Goal: Transaction & Acquisition: Purchase product/service

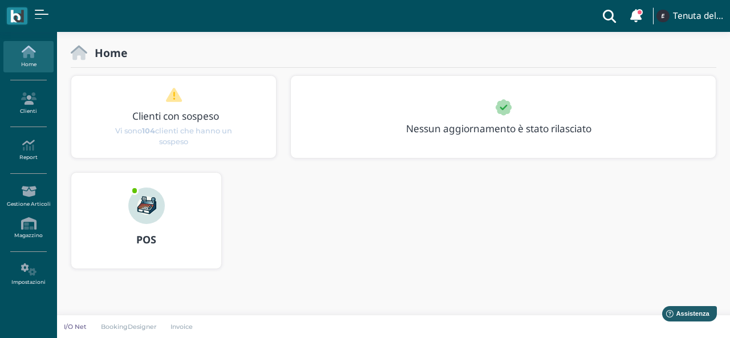
click at [35, 55] on icon at bounding box center [28, 52] width 50 height 13
click at [30, 97] on link "Clienti" at bounding box center [28, 103] width 50 height 31
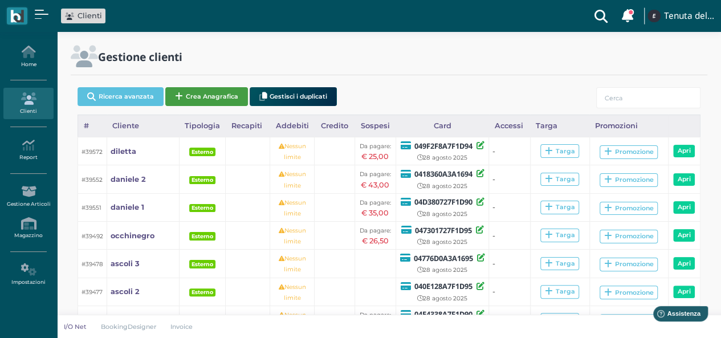
click at [204, 97] on button "Crea Anagrafica" at bounding box center [206, 96] width 83 height 19
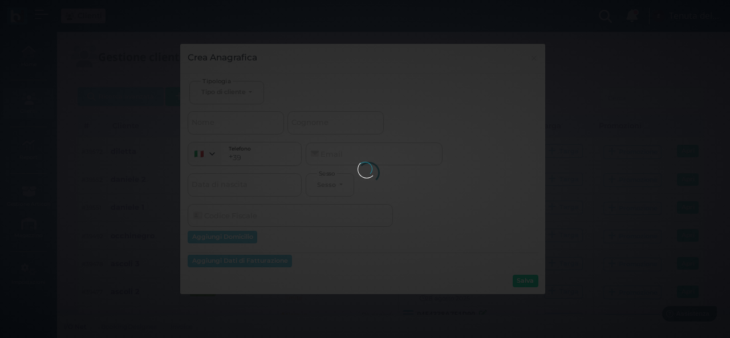
select select
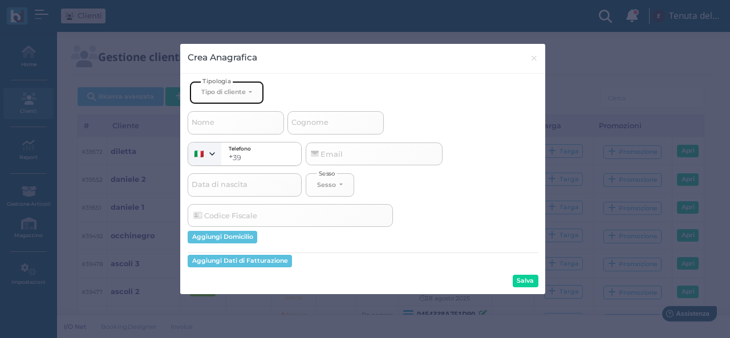
click at [239, 91] on div "Tipo di cliente" at bounding box center [223, 92] width 44 height 8
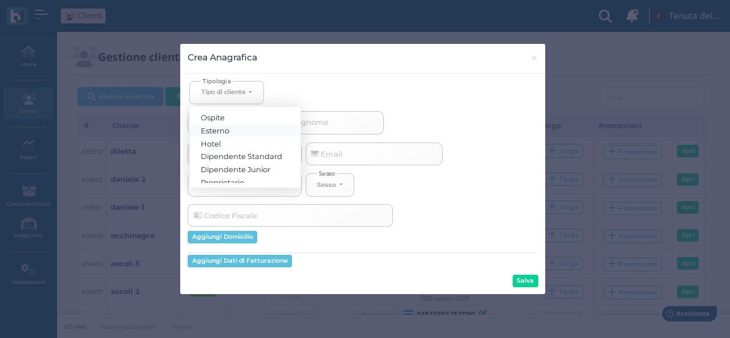
click at [229, 129] on span "Esterno" at bounding box center [215, 129] width 29 height 9
select select "[object Object]"
select select
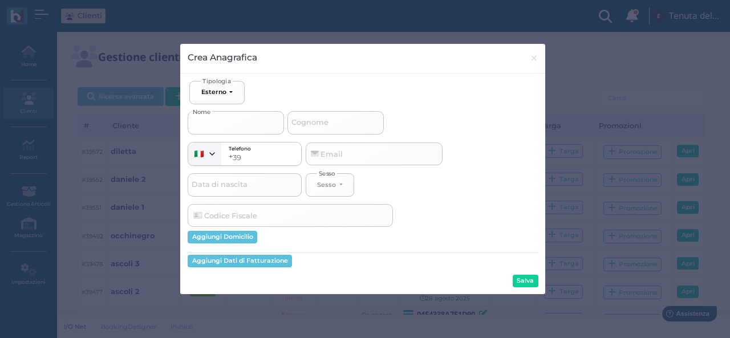
click at [229, 118] on input "Nome" at bounding box center [236, 122] width 96 height 23
type input "b"
select select
type input "bo"
select select
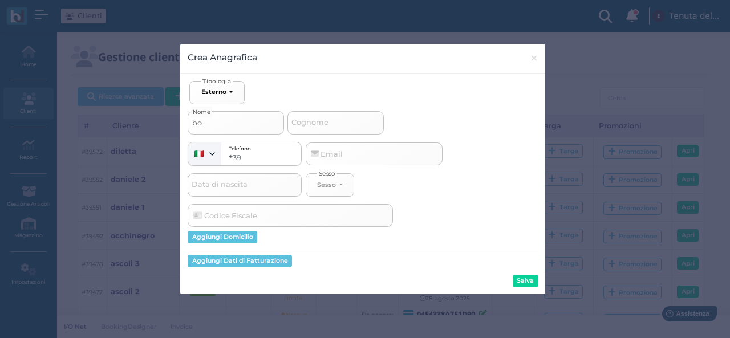
type input "bor"
select select
type input "borg"
select select
type input "borgi"
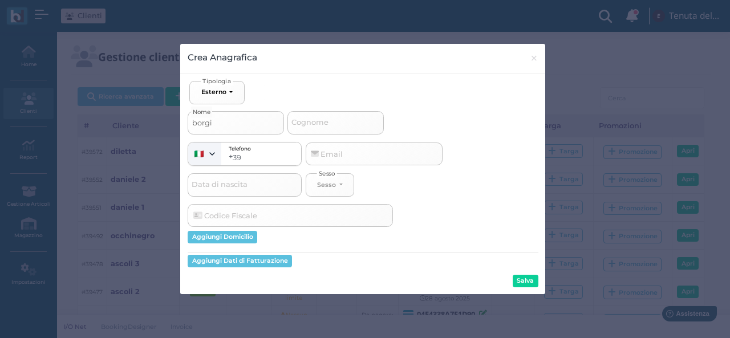
select select
type input "borgia"
select select
type input "borgia"
click at [525, 285] on button "Salva" at bounding box center [526, 281] width 26 height 13
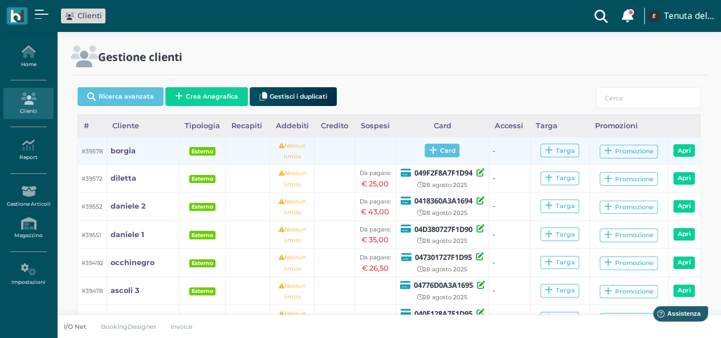
click at [442, 153] on span "Card" at bounding box center [442, 151] width 35 height 14
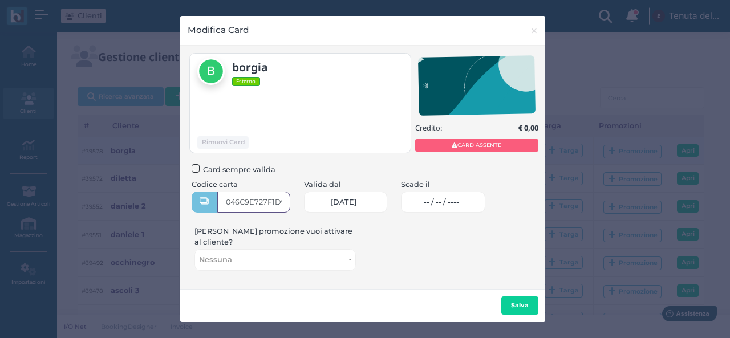
type input "046C9E727F1D90"
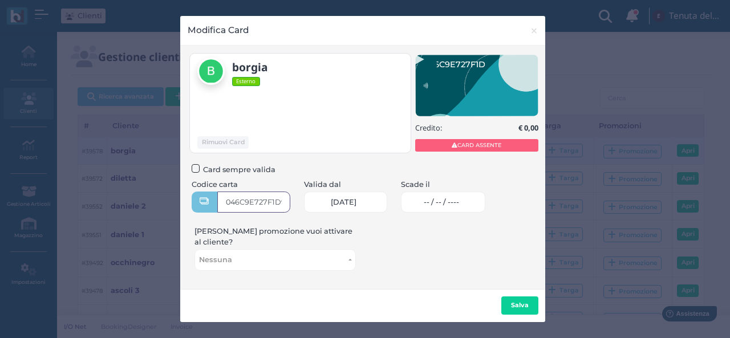
scroll to position [0, 9]
click at [475, 210] on link "-- / -- / ----" at bounding box center [443, 202] width 85 height 21
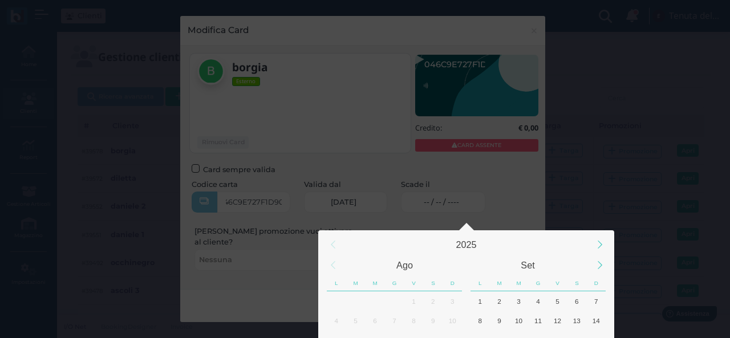
scroll to position [107, 0]
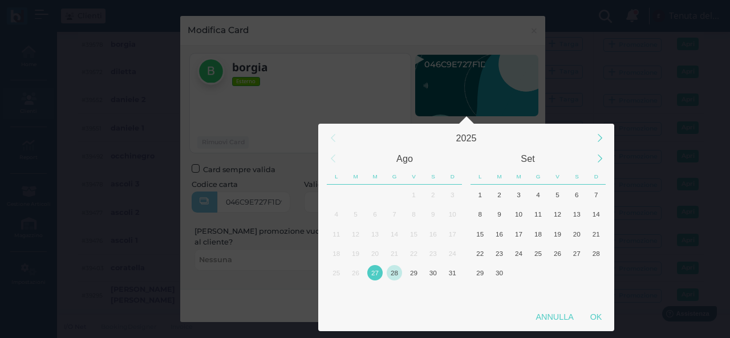
click at [397, 274] on div "28" at bounding box center [394, 272] width 15 height 15
click at [599, 318] on div "OK" at bounding box center [596, 317] width 29 height 21
type input "28/08/2025"
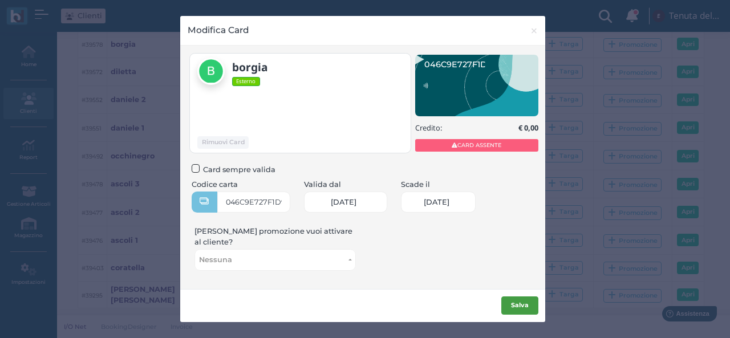
scroll to position [0, 50]
click at [519, 301] on b "Salva" at bounding box center [520, 305] width 18 height 8
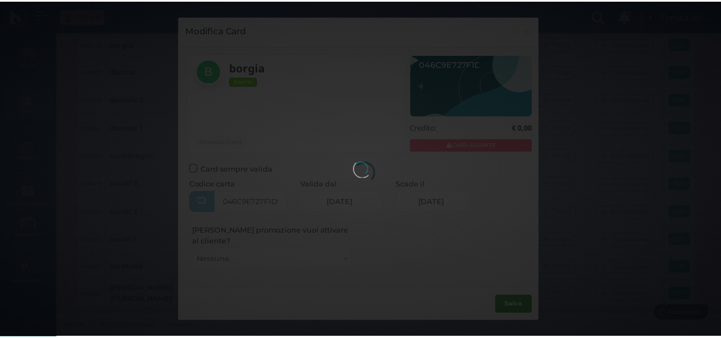
scroll to position [0, 0]
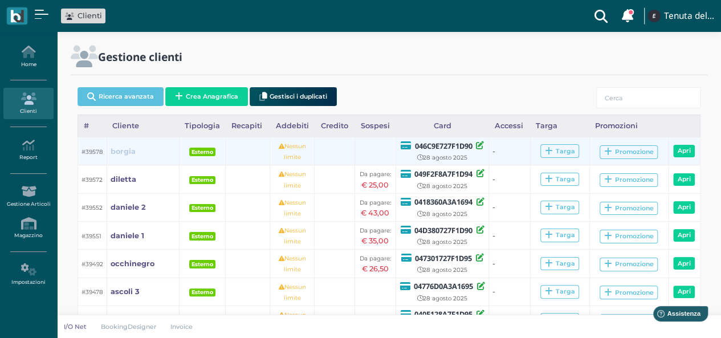
click at [120, 151] on b "borgia" at bounding box center [123, 151] width 25 height 9
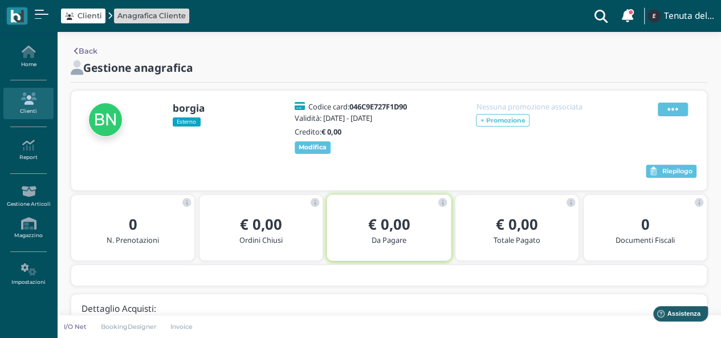
click at [670, 111] on icon at bounding box center [673, 109] width 11 height 13
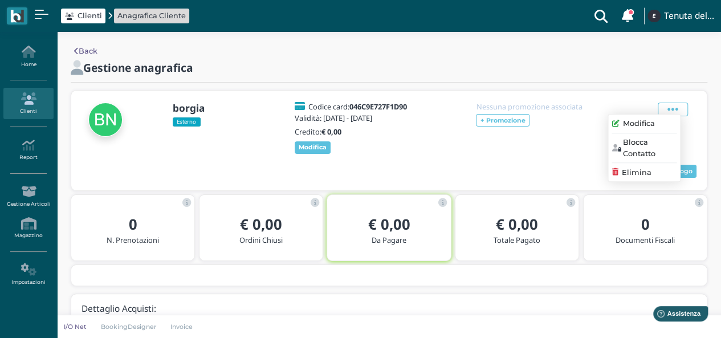
click at [553, 146] on div "Nessuna promozione associata + Promozione" at bounding box center [536, 128] width 137 height 51
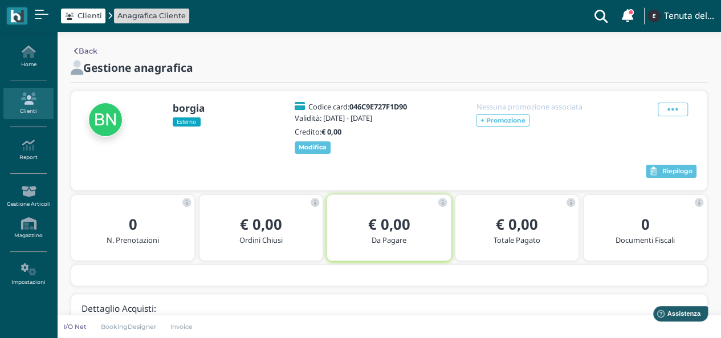
click at [84, 14] on span "Clienti" at bounding box center [90, 15] width 25 height 11
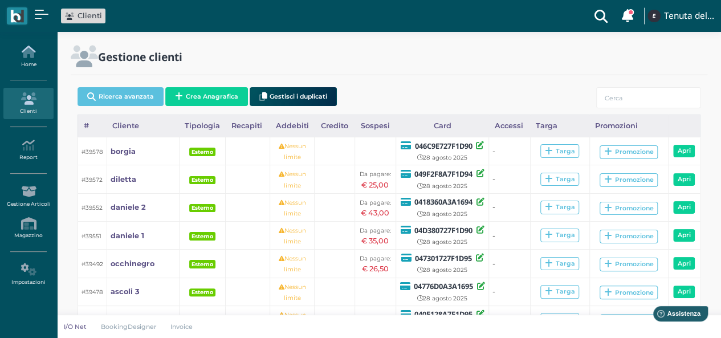
click at [26, 55] on icon at bounding box center [28, 52] width 50 height 13
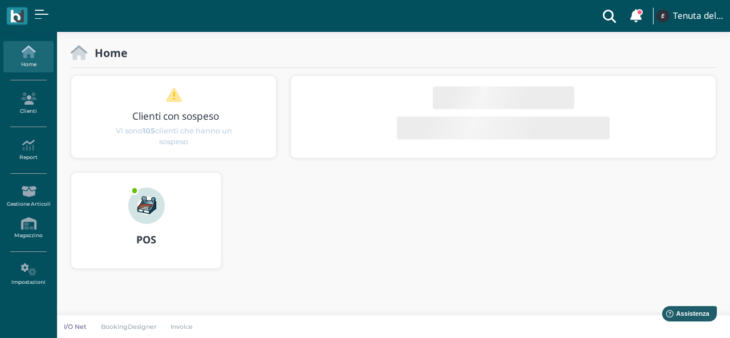
click at [148, 194] on img at bounding box center [146, 206] width 36 height 36
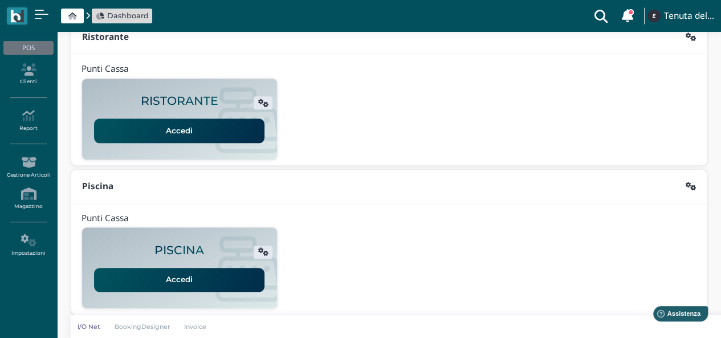
scroll to position [291, 0]
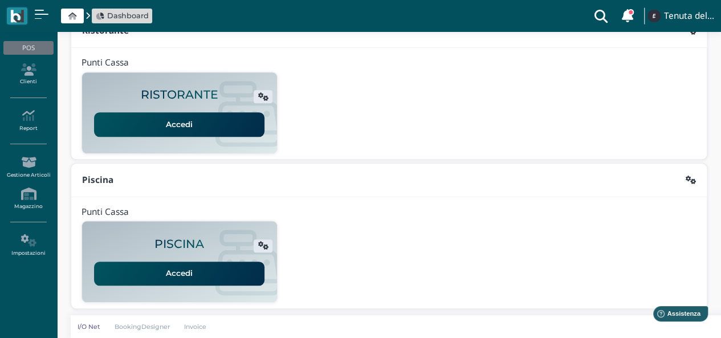
click at [166, 257] on div "Accedi" at bounding box center [179, 269] width 174 height 31
click at [172, 266] on link "Accedi" at bounding box center [179, 274] width 170 height 24
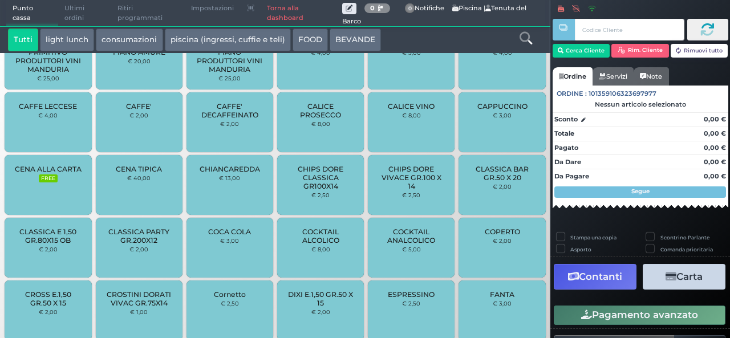
scroll to position [896, 0]
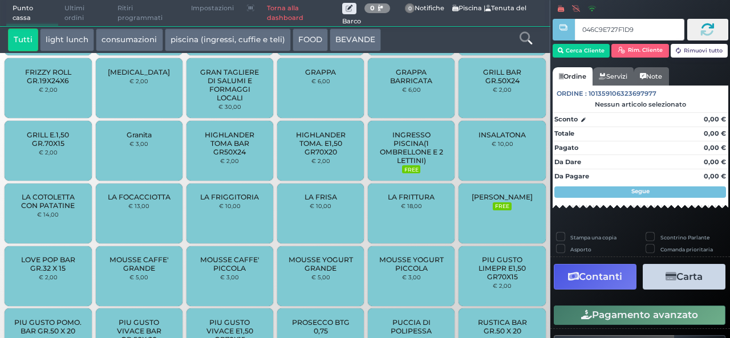
type input "046C9E727F1D90"
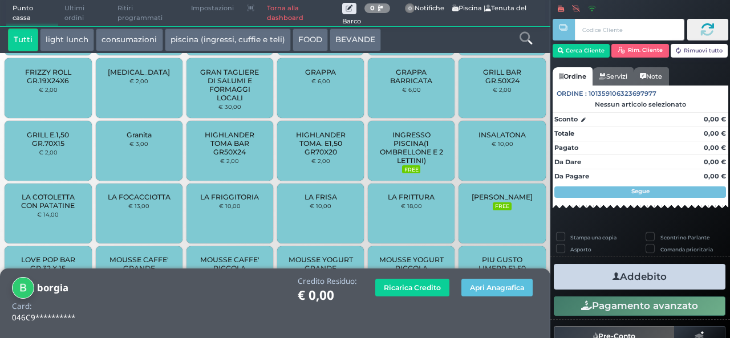
click at [408, 156] on span "INGRESSO PISCINA(1 OMBRELLONE E 2 LETTINI)" at bounding box center [411, 148] width 68 height 34
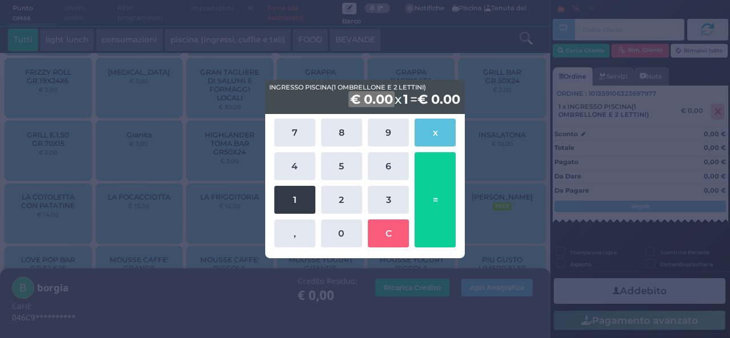
click at [298, 201] on button "1" at bounding box center [294, 200] width 41 height 28
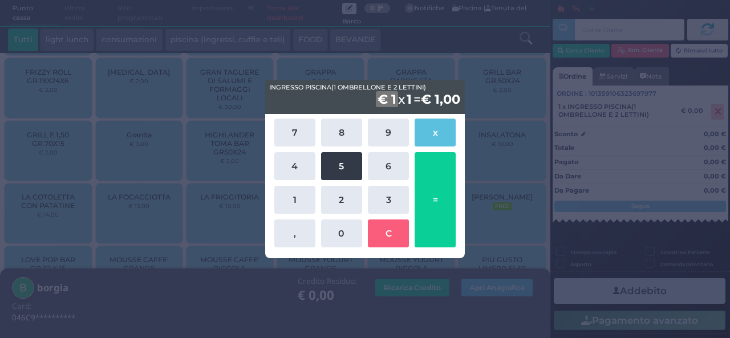
click at [340, 167] on button "5" at bounding box center [341, 166] width 41 height 28
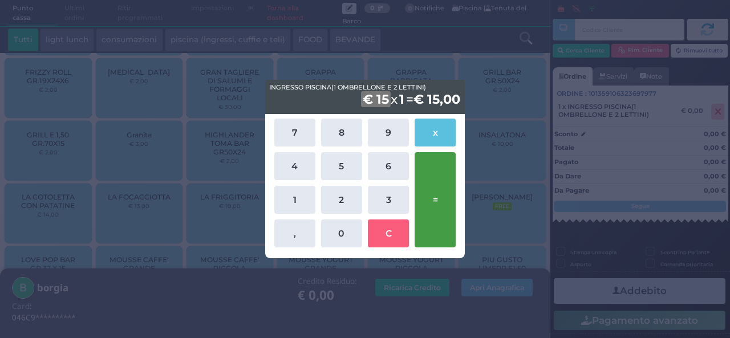
click at [437, 181] on button "=" at bounding box center [435, 199] width 41 height 95
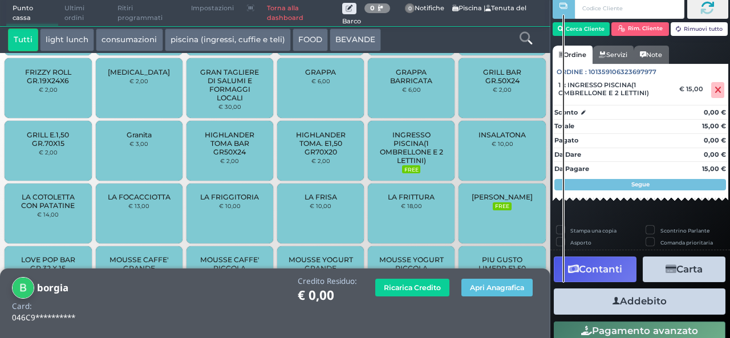
scroll to position [31, 0]
click at [624, 300] on button "Addebito" at bounding box center [640, 301] width 172 height 26
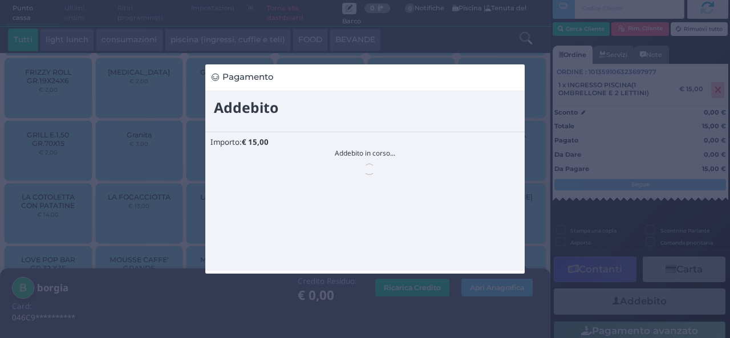
scroll to position [0, 0]
